Goal: Information Seeking & Learning: Learn about a topic

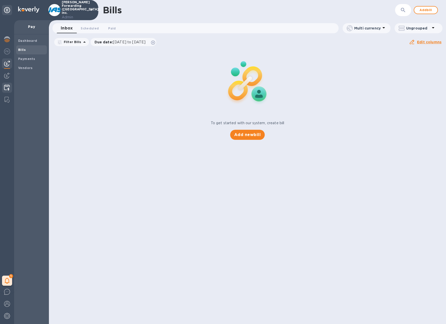
click at [7, 87] on img at bounding box center [7, 88] width 6 height 6
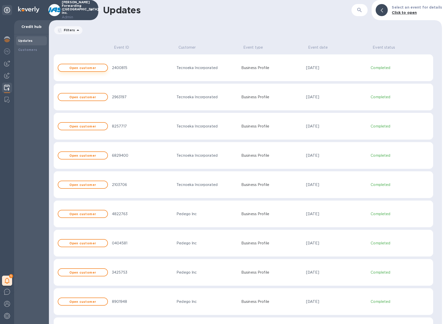
click at [90, 69] on b "Open customer" at bounding box center [82, 68] width 27 height 4
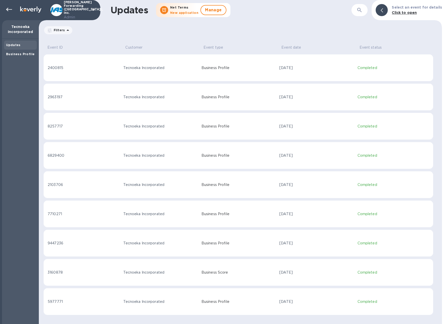
click at [165, 65] on div "Tecnoeka Incorporated" at bounding box center [160, 67] width 74 height 5
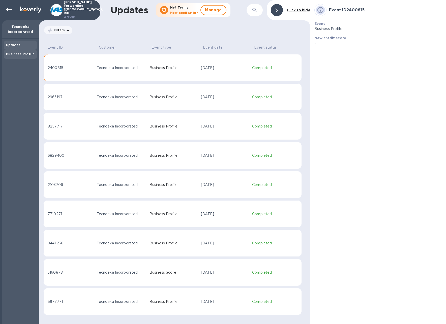
click at [26, 54] on b "Business Profile" at bounding box center [20, 54] width 28 height 4
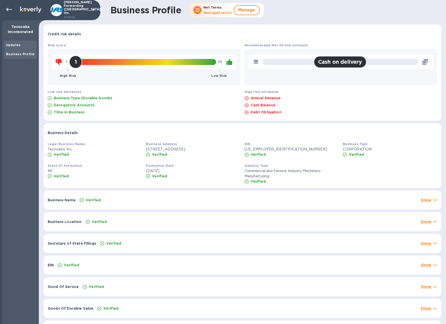
click at [22, 43] on div "Updates" at bounding box center [20, 45] width 29 height 5
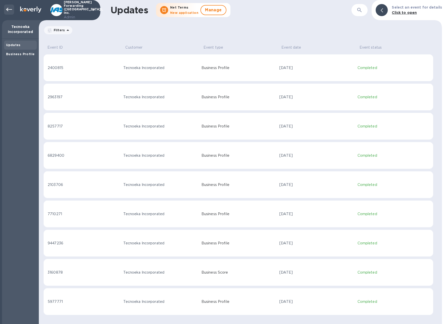
click at [9, 8] on icon at bounding box center [9, 10] width 6 height 6
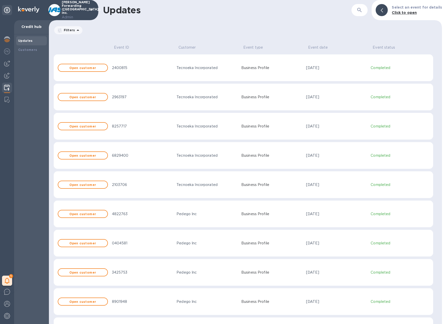
scroll to position [1, 0]
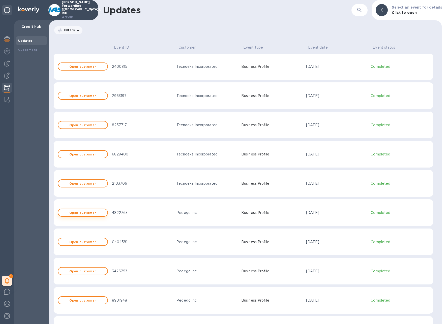
click at [101, 212] on span "Open customer" at bounding box center [82, 212] width 41 height 3
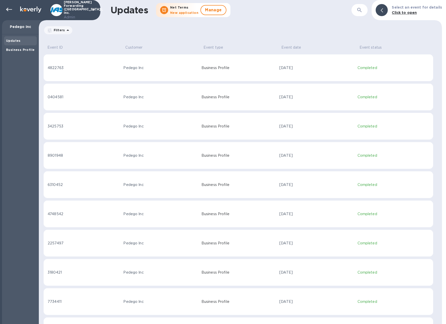
click at [8, 15] on div at bounding box center [8, 10] width 12 height 11
click at [9, 8] on icon at bounding box center [9, 10] width 6 height 6
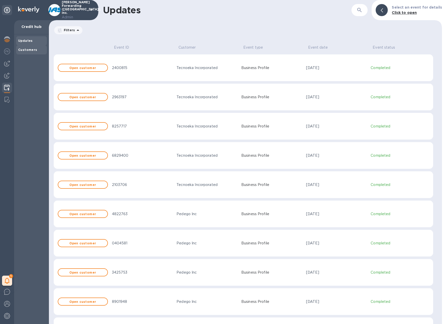
click at [31, 49] on b "Customers" at bounding box center [27, 50] width 19 height 4
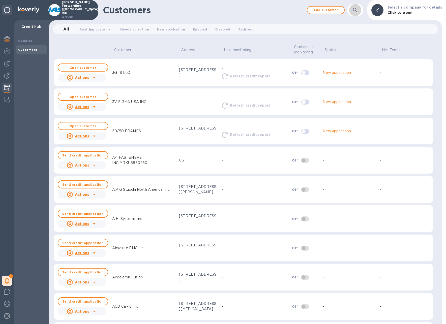
click at [358, 8] on icon "button" at bounding box center [355, 10] width 6 height 6
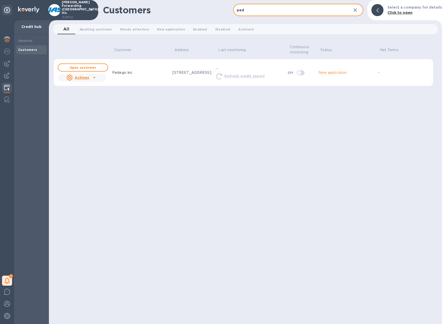
type input "Pedego Inc"
click at [96, 79] on icon at bounding box center [94, 78] width 6 height 6
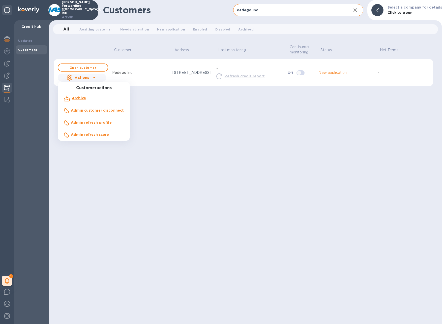
click at [175, 125] on div at bounding box center [223, 162] width 446 height 324
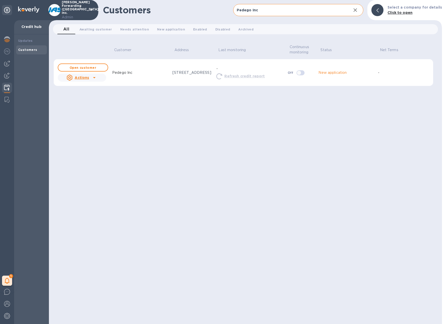
click at [86, 79] on u "Actions" at bounding box center [82, 78] width 14 height 4
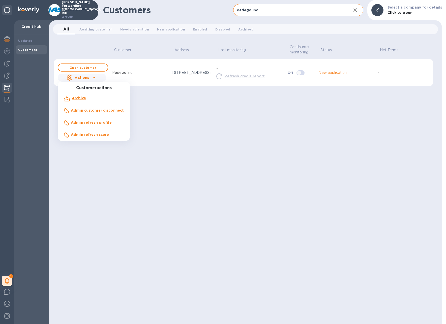
click at [91, 121] on b "Admin refresh profile" at bounding box center [91, 123] width 41 height 4
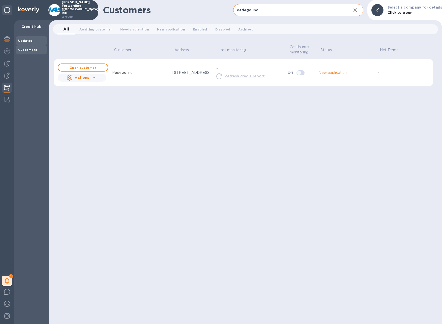
click at [24, 39] on b "Updates" at bounding box center [25, 41] width 15 height 4
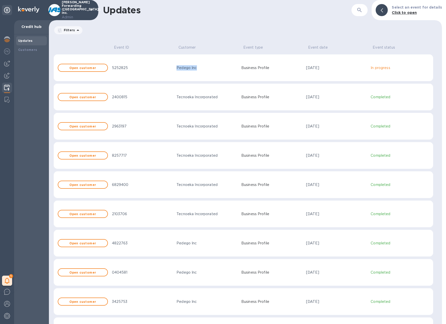
drag, startPoint x: 172, startPoint y: 68, endPoint x: 200, endPoint y: 69, distance: 28.3
click at [200, 69] on tr "Open customer 5252825 Pedego Inc Business Profile Sep 11, 2025 In progress" at bounding box center [243, 67] width 380 height 27
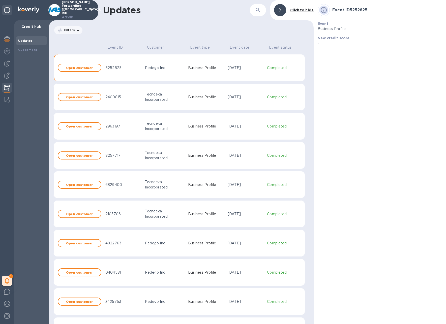
click at [151, 63] on td "Pedego Inc" at bounding box center [164, 67] width 43 height 27
click at [81, 65] on button "Open customer" at bounding box center [80, 68] width 44 height 8
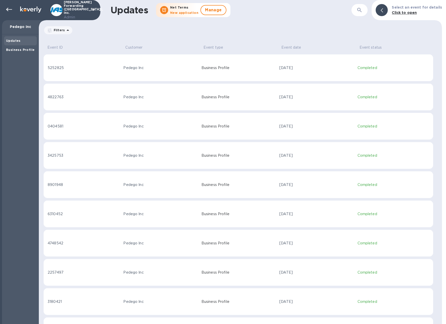
click at [72, 63] on td "5252825" at bounding box center [82, 67] width 78 height 27
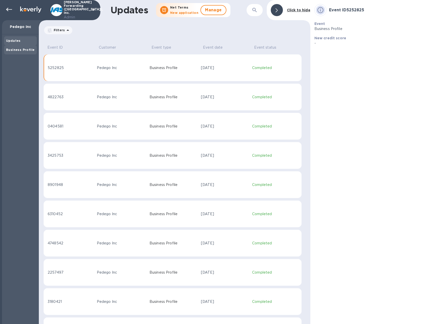
click at [24, 48] on b "Business Profile" at bounding box center [20, 50] width 28 height 4
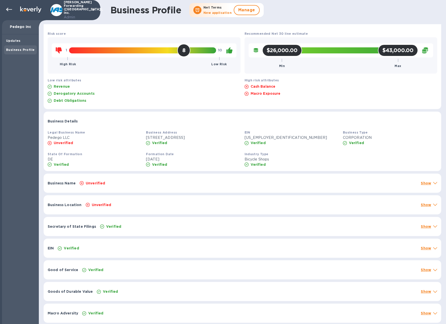
click at [159, 184] on div "Unverified" at bounding box center [248, 183] width 339 height 7
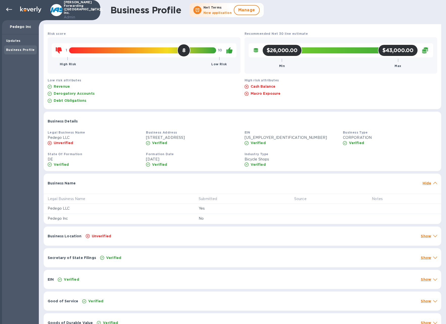
click at [159, 184] on div "Business Name" at bounding box center [233, 183] width 375 height 9
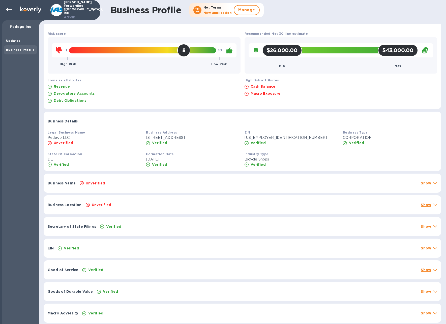
click at [149, 203] on div "Unverified" at bounding box center [251, 204] width 333 height 7
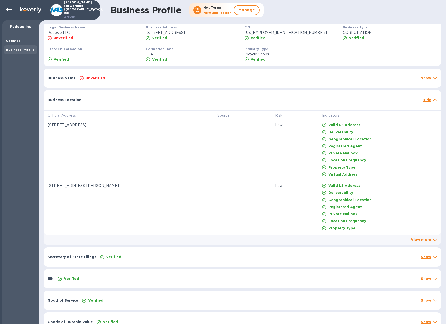
scroll to position [21, 0]
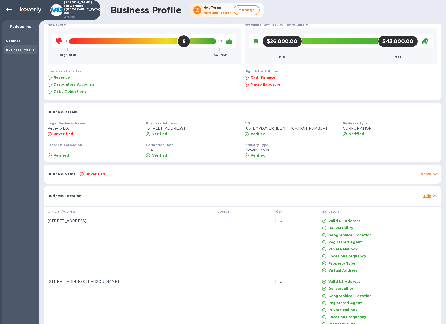
click at [148, 174] on div "Unverified" at bounding box center [248, 174] width 339 height 7
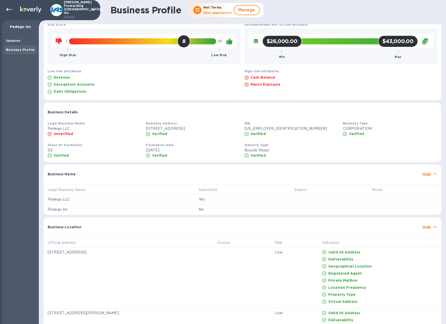
click at [148, 174] on div "Business Name" at bounding box center [233, 174] width 375 height 9
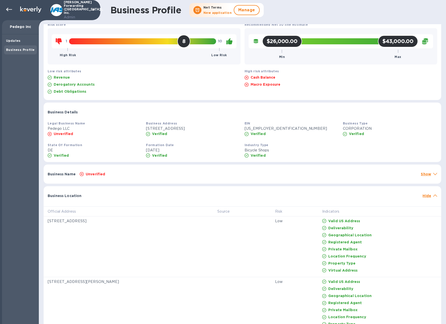
click at [148, 174] on div "Unverified" at bounding box center [248, 174] width 339 height 7
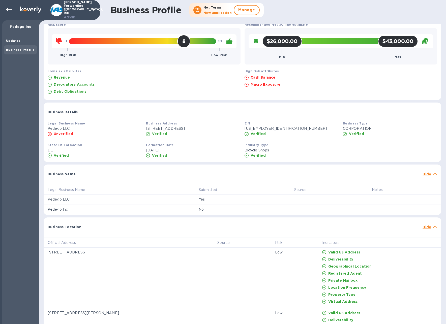
click at [147, 112] on div "Business Details" at bounding box center [243, 112] width 394 height 9
drag, startPoint x: 56, startPoint y: 132, endPoint x: 69, endPoint y: 132, distance: 13.1
click at [69, 132] on p "Unverified" at bounding box center [64, 133] width 20 height 5
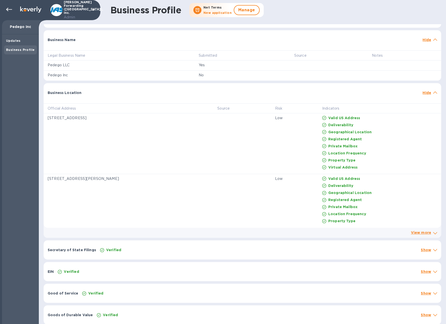
scroll to position [178, 0]
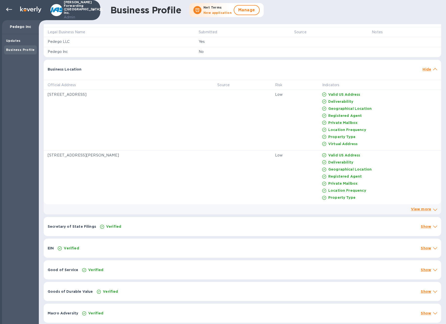
click at [323, 232] on div "Secretary of State Filings Verified Show" at bounding box center [243, 226] width 398 height 19
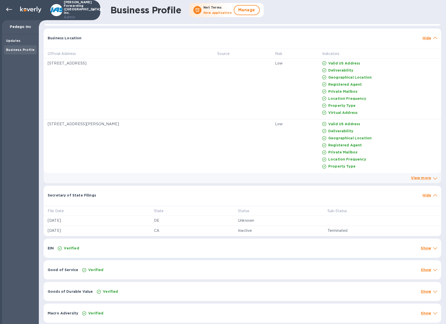
click at [312, 269] on div "Verified" at bounding box center [249, 269] width 337 height 7
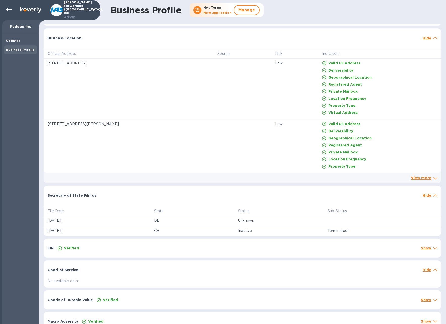
click at [312, 269] on div at bounding box center [250, 267] width 340 height 4
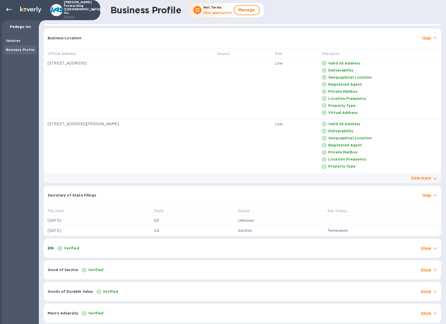
click at [307, 284] on div "Goods of Durable Value Verified Show" at bounding box center [243, 291] width 398 height 19
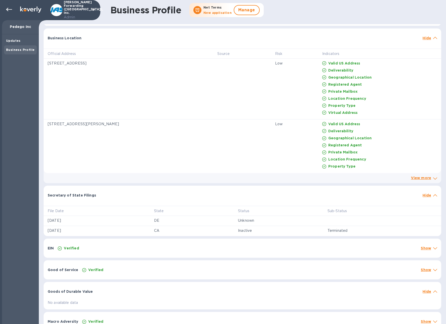
click at [307, 284] on div "Goods of Durable Value Hide" at bounding box center [243, 290] width 398 height 16
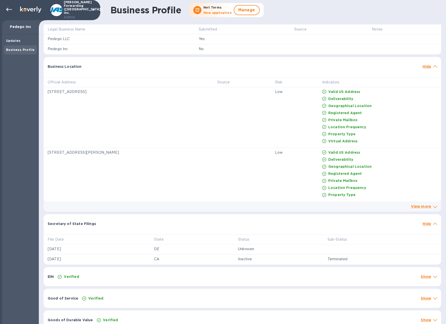
scroll to position [180, 0]
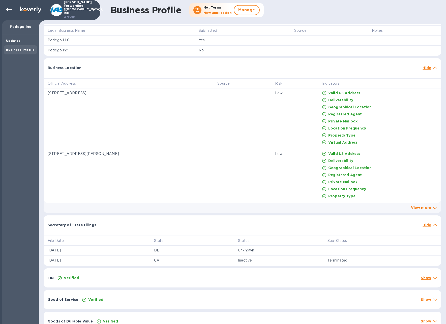
click at [416, 210] on p "View more" at bounding box center [421, 207] width 20 height 5
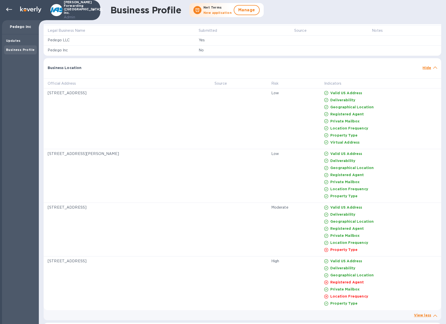
click at [425, 66] on p "Hide" at bounding box center [427, 67] width 9 height 5
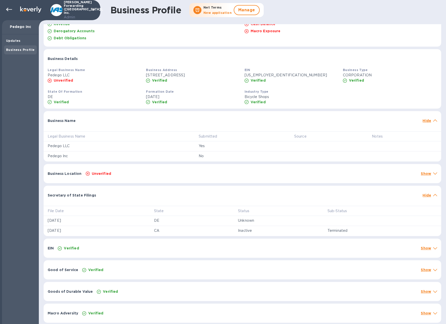
scroll to position [74, 0]
click at [423, 122] on p "Hide" at bounding box center [427, 120] width 9 height 5
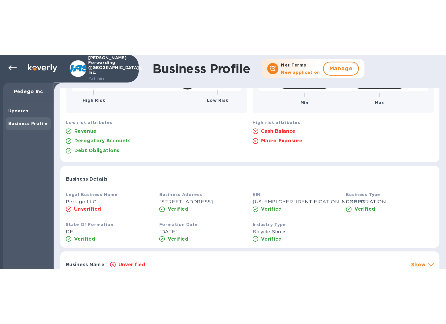
scroll to position [43, 0]
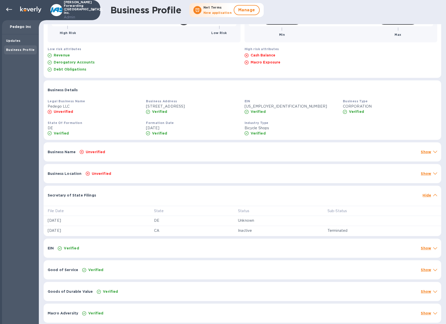
click at [428, 152] on p "Show" at bounding box center [426, 152] width 10 height 5
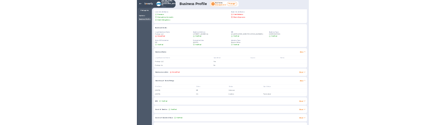
scroll to position [60, 0]
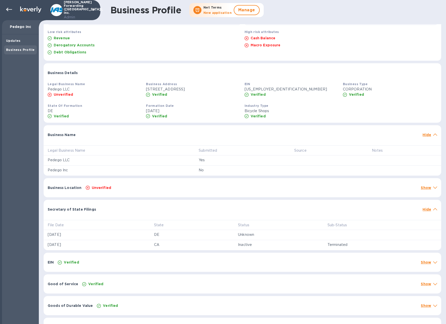
click at [187, 105] on div "Formation Date Dec 13, 2013 Verified" at bounding box center [193, 111] width 98 height 20
click at [84, 96] on div "Unverified" at bounding box center [95, 94] width 96 height 7
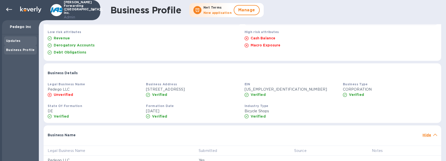
click at [21, 42] on div "Updates" at bounding box center [20, 40] width 29 height 5
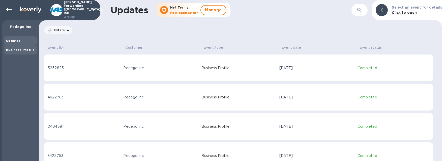
click at [25, 52] on div "Business Profile" at bounding box center [20, 49] width 29 height 5
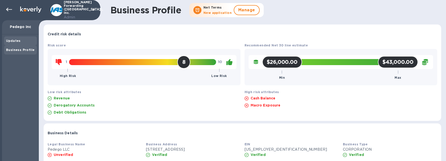
click at [21, 43] on div "Updates" at bounding box center [20, 40] width 29 height 5
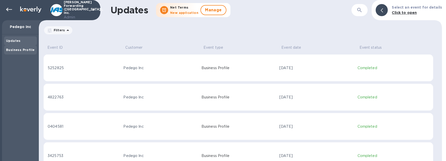
click at [25, 50] on b "Business Profile" at bounding box center [20, 50] width 28 height 4
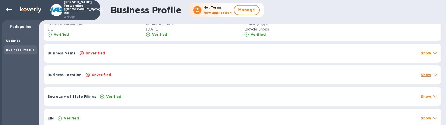
scroll to position [211, 0]
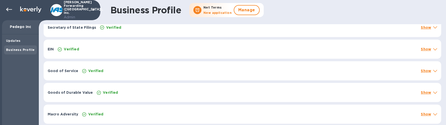
click at [205, 44] on div "EIN Verified Show" at bounding box center [243, 49] width 398 height 19
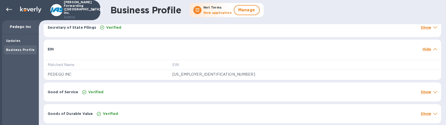
click at [204, 33] on div "Secretary of State Filings Verified Show" at bounding box center [243, 27] width 398 height 19
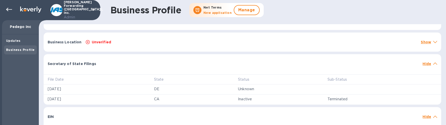
scroll to position [172, 0]
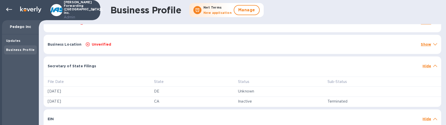
click at [201, 44] on div "Unverified" at bounding box center [251, 44] width 333 height 7
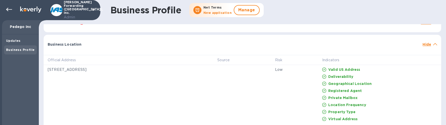
click at [201, 44] on div "Business Location" at bounding box center [233, 44] width 375 height 9
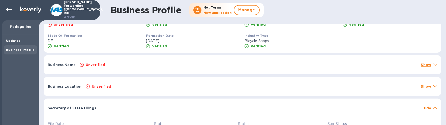
scroll to position [130, 0]
click at [183, 68] on div "Business Name Unverified Show" at bounding box center [243, 64] width 398 height 19
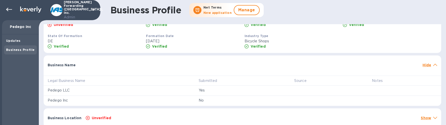
click at [183, 68] on div "Business Name Hide" at bounding box center [243, 63] width 398 height 16
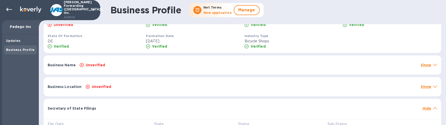
click at [181, 87] on div "Unverified" at bounding box center [251, 86] width 333 height 7
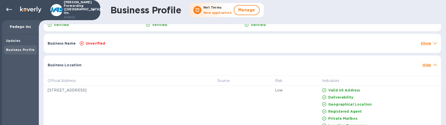
scroll to position [160, 0]
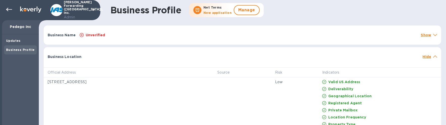
click at [170, 53] on div "Business Location Hide" at bounding box center [243, 55] width 398 height 16
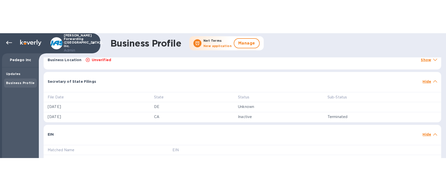
scroll to position [190, 0]
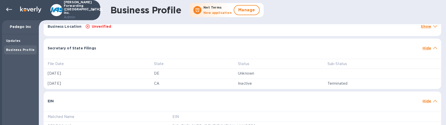
click at [168, 114] on th "Matched Name" at bounding box center [106, 117] width 125 height 10
click at [304, 86] on td "Inactive" at bounding box center [279, 84] width 90 height 10
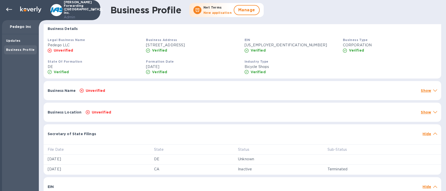
scroll to position [104, 0]
click at [275, 109] on div "Business Location Unverified Show" at bounding box center [243, 112] width 398 height 19
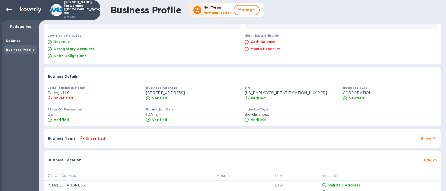
scroll to position [61, 0]
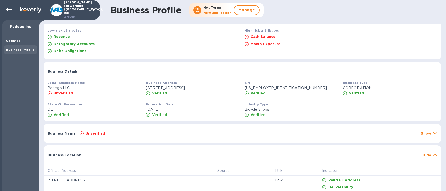
click at [120, 138] on div "Business Name Unverified Show" at bounding box center [243, 133] width 398 height 19
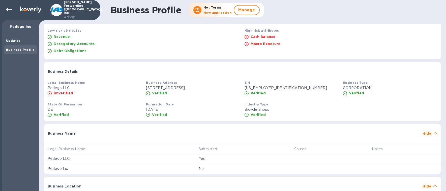
click at [120, 138] on div "Business Name Hide" at bounding box center [243, 132] width 398 height 16
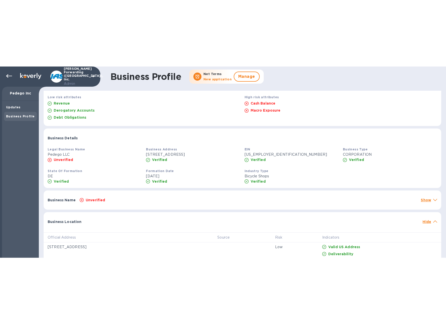
scroll to position [64, 0]
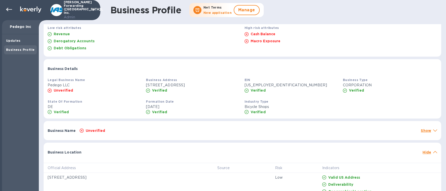
click at [81, 138] on div "Business Name Unverified Show" at bounding box center [243, 130] width 398 height 19
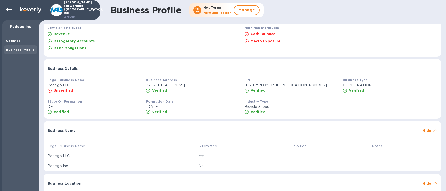
click at [80, 137] on div "Business Name Hide" at bounding box center [243, 129] width 398 height 16
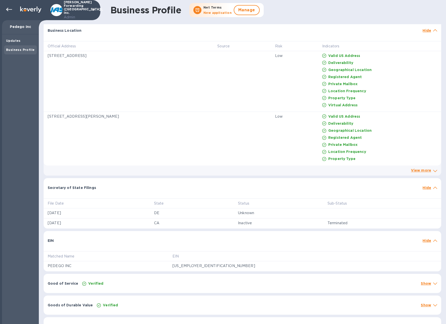
scroll to position [200, 0]
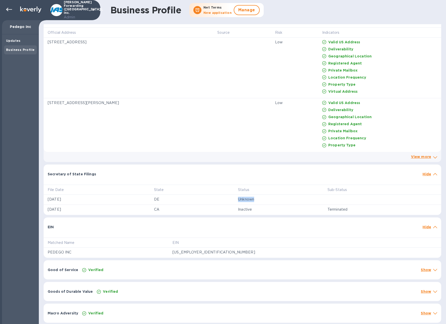
drag, startPoint x: 239, startPoint y: 200, endPoint x: 274, endPoint y: 199, distance: 34.8
click at [274, 199] on td "Unknown" at bounding box center [279, 200] width 90 height 10
click at [274, 199] on p "Unknown" at bounding box center [278, 199] width 81 height 5
click at [240, 266] on div "Good of Service Verified Show" at bounding box center [243, 269] width 398 height 19
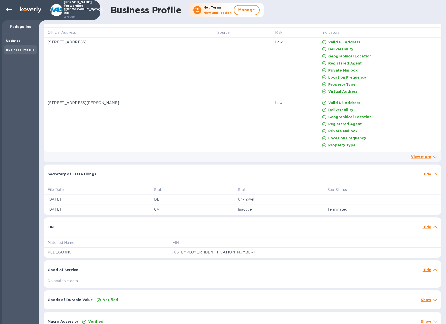
click at [240, 266] on div "Good of Service Hide" at bounding box center [243, 268] width 398 height 16
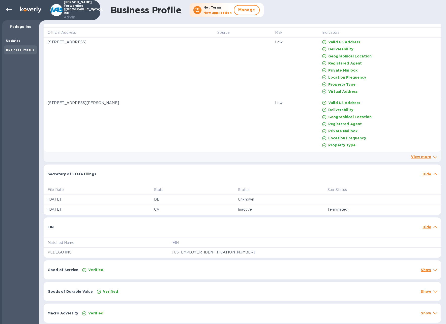
click at [227, 285] on div "Goods of Durable Value Verified Show" at bounding box center [243, 291] width 398 height 19
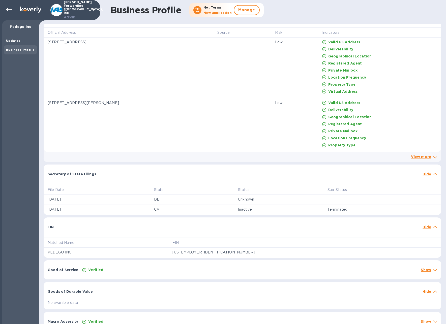
click at [227, 285] on div "Goods of Durable Value Hide" at bounding box center [243, 290] width 398 height 16
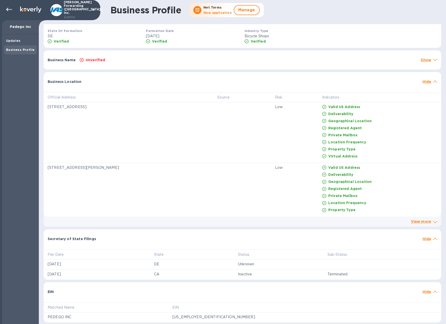
scroll to position [0, 0]
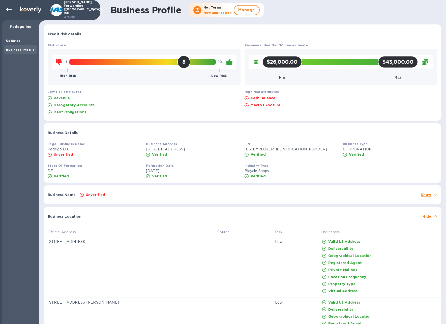
click at [270, 193] on div "Unverified" at bounding box center [248, 194] width 339 height 7
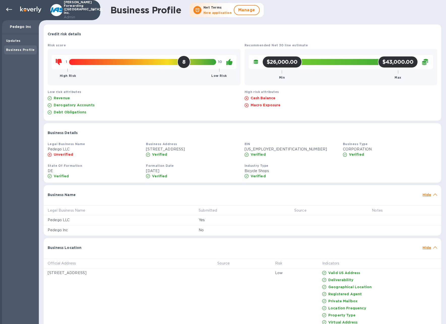
click at [270, 193] on div at bounding box center [249, 192] width 343 height 4
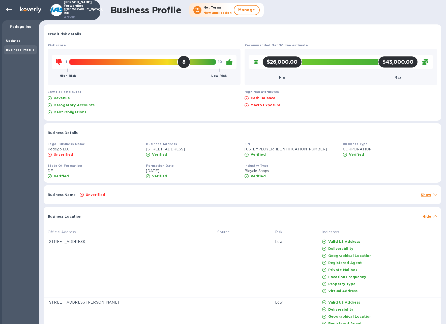
click at [266, 202] on div "Business Name Unverified Show" at bounding box center [243, 194] width 398 height 19
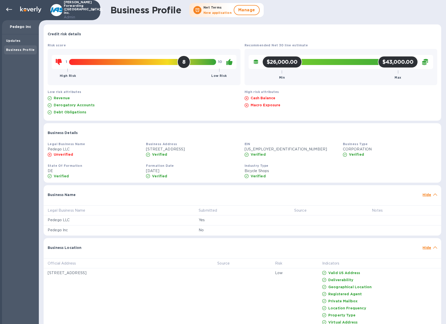
click at [268, 197] on div "Business Name Hide" at bounding box center [243, 193] width 398 height 16
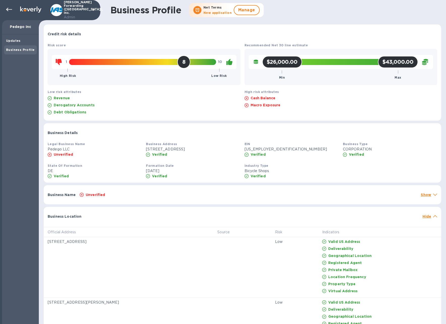
click at [262, 216] on div at bounding box center [252, 214] width 337 height 4
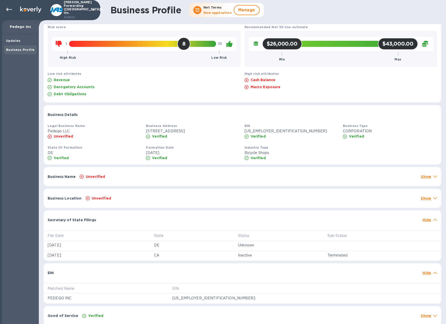
scroll to position [64, 0]
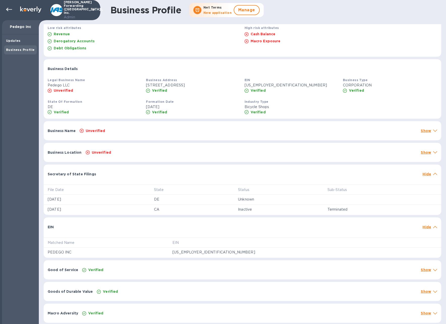
click at [261, 225] on div at bounding box center [238, 225] width 365 height 4
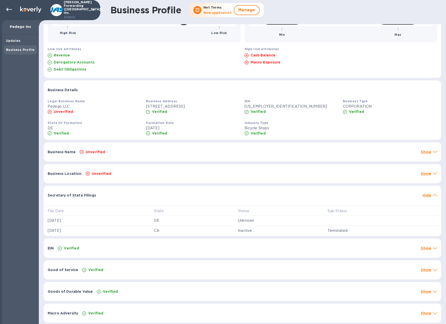
scroll to position [43, 0]
click at [267, 194] on div at bounding box center [259, 193] width 322 height 4
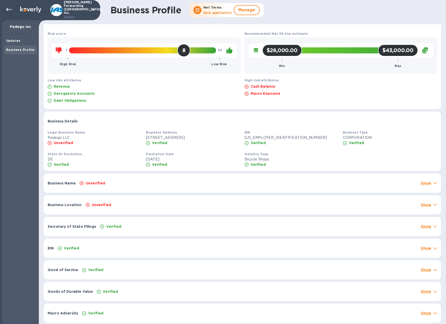
click at [267, 210] on div "Business Location Unverified Show" at bounding box center [243, 204] width 398 height 19
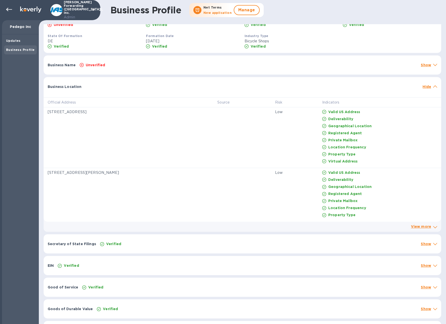
scroll to position [147, 0]
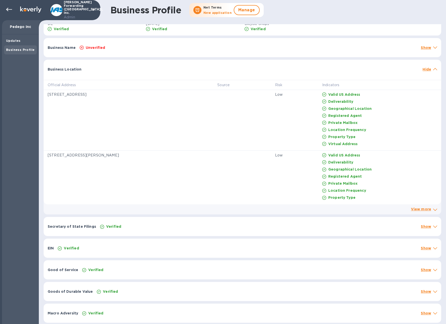
click at [411, 210] on link "View more" at bounding box center [421, 209] width 20 height 4
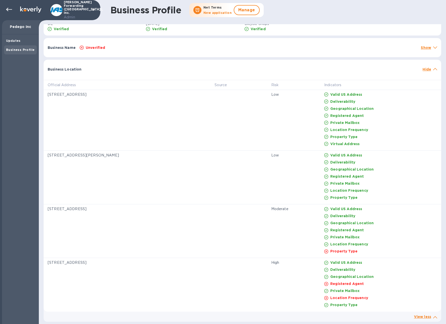
click at [410, 210] on div "Valid US Address" at bounding box center [380, 208] width 115 height 7
click at [110, 51] on div "Business Name Unverified Show" at bounding box center [243, 47] width 398 height 19
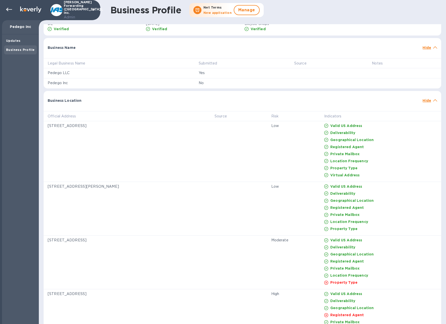
click at [106, 48] on div "Business Name" at bounding box center [233, 47] width 375 height 9
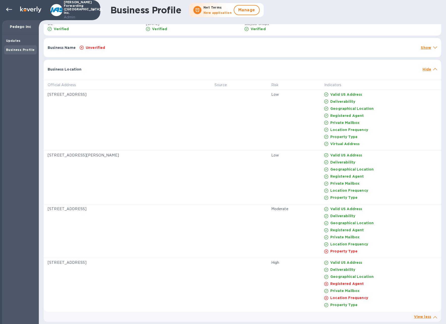
click at [105, 70] on div "Business Location" at bounding box center [233, 69] width 375 height 9
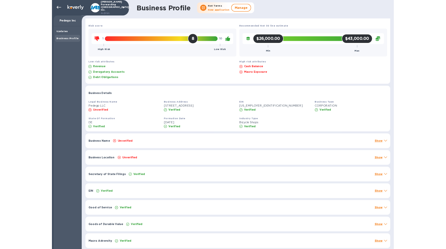
scroll to position [12, 0]
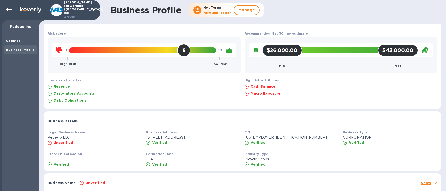
click at [22, 47] on div "Business Profile" at bounding box center [20, 49] width 29 height 5
click at [21, 40] on div "Updates" at bounding box center [20, 40] width 29 height 5
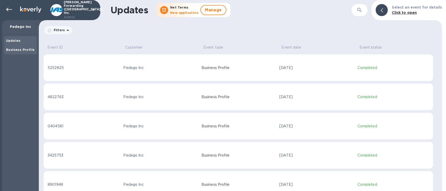
click at [19, 49] on b "Business Profile" at bounding box center [20, 50] width 28 height 4
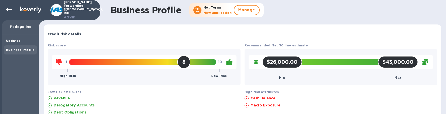
click at [205, 98] on div "Revenue" at bounding box center [144, 98] width 195 height 7
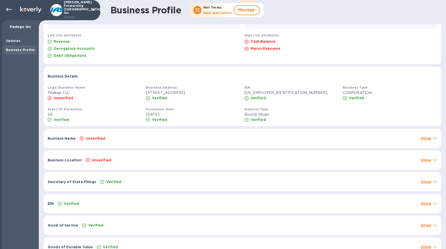
scroll to position [57, 0]
click at [141, 156] on div "Business Location Unverified Show" at bounding box center [243, 159] width 398 height 19
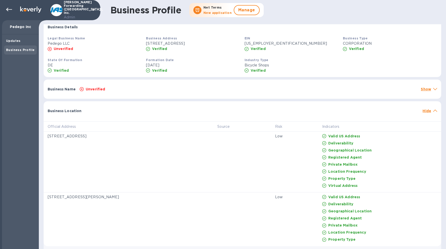
scroll to position [107, 0]
click at [116, 105] on div "Business Location Hide" at bounding box center [243, 108] width 398 height 16
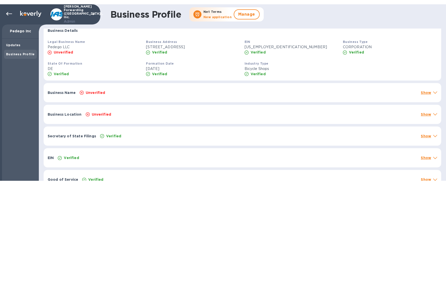
scroll to position [55, 0]
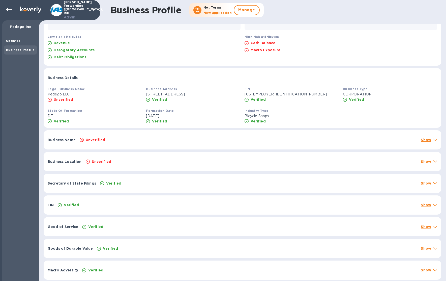
click at [202, 159] on div "Unverified" at bounding box center [251, 161] width 333 height 7
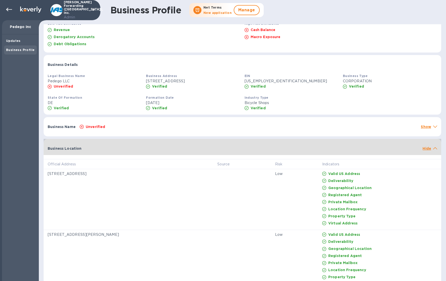
scroll to position [107, 0]
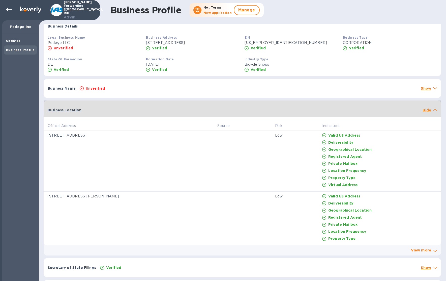
click at [171, 108] on div at bounding box center [252, 107] width 337 height 4
